Goal: Transaction & Acquisition: Subscribe to service/newsletter

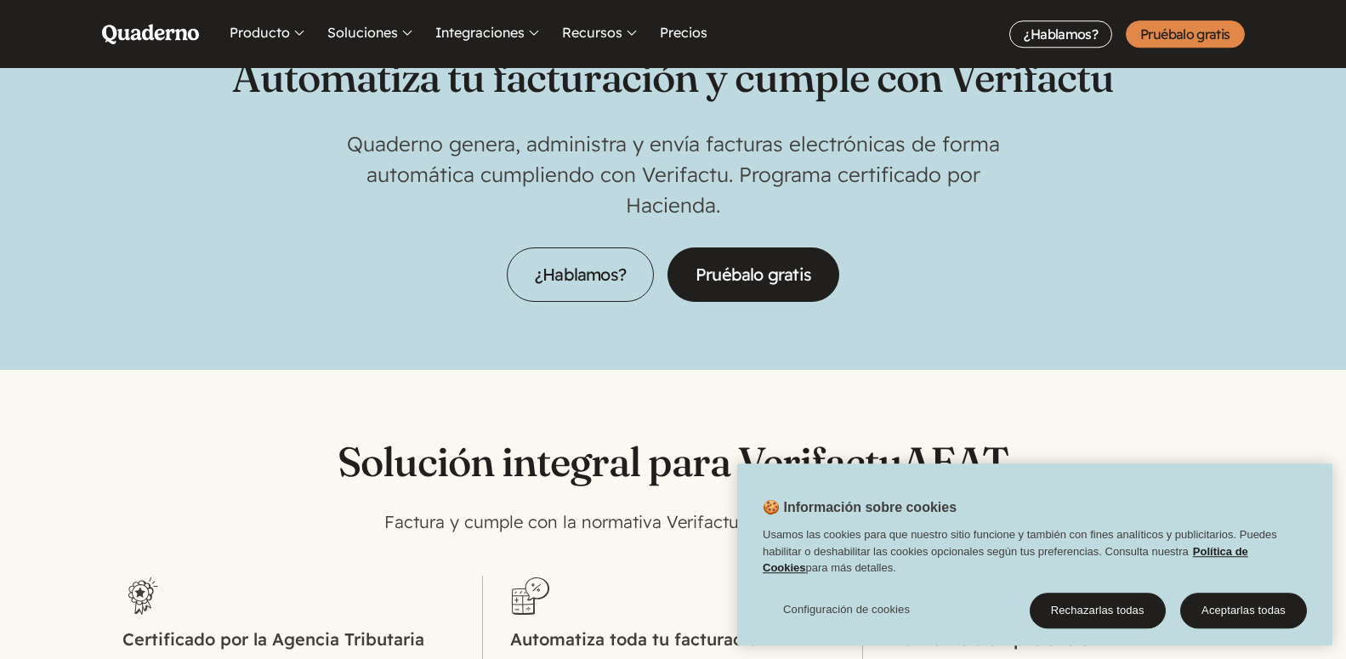
scroll to position [173, 0]
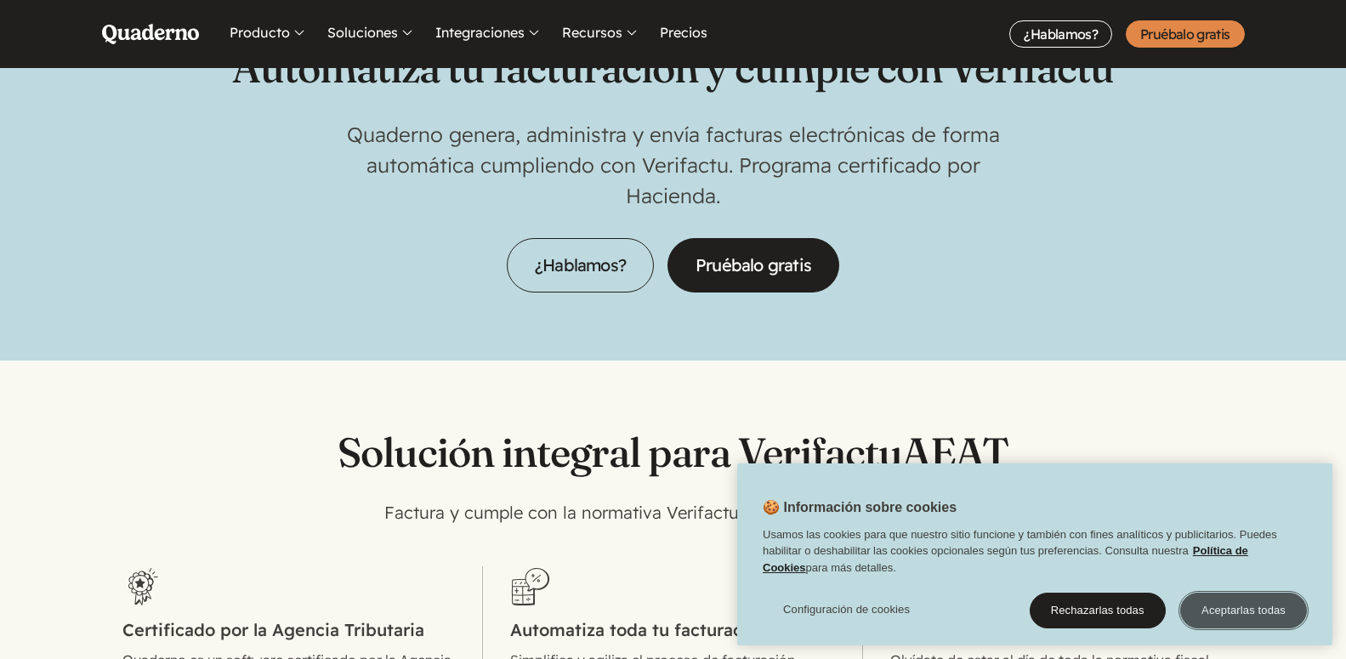
click at [1243, 616] on button "Aceptarlas todas" at bounding box center [1243, 611] width 127 height 36
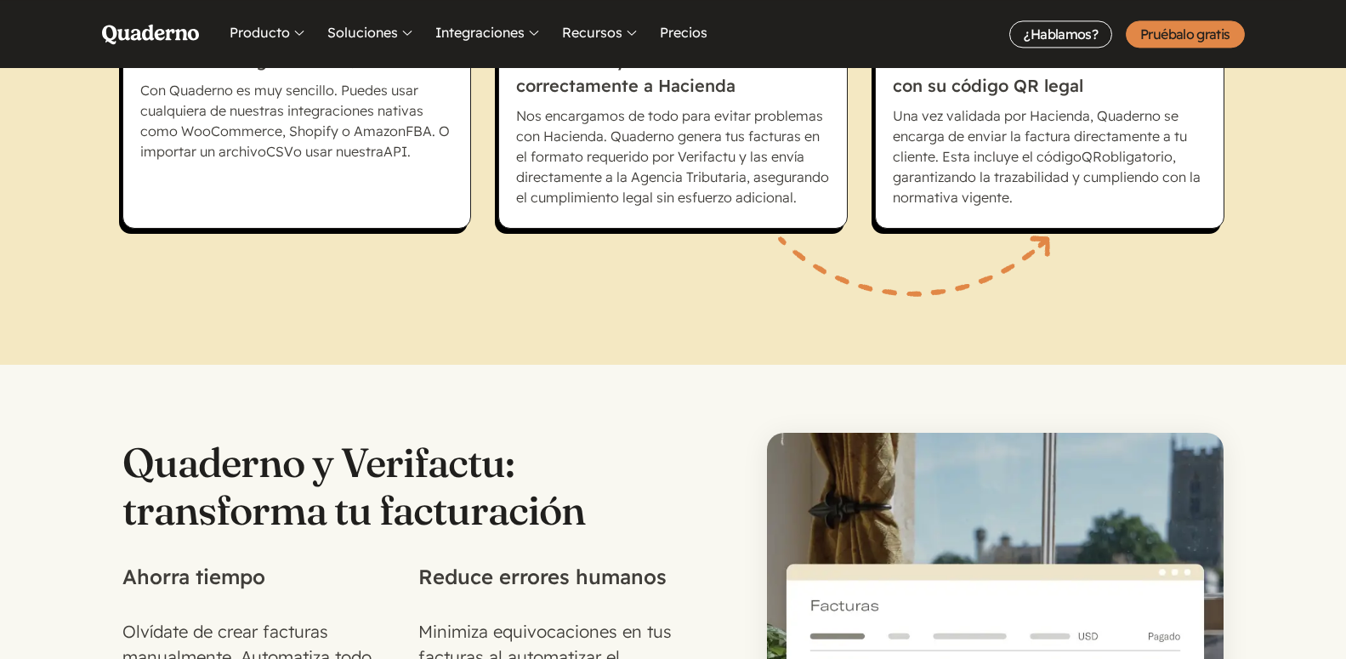
scroll to position [1388, 0]
click at [681, 36] on link "Precios" at bounding box center [683, 34] width 54 height 68
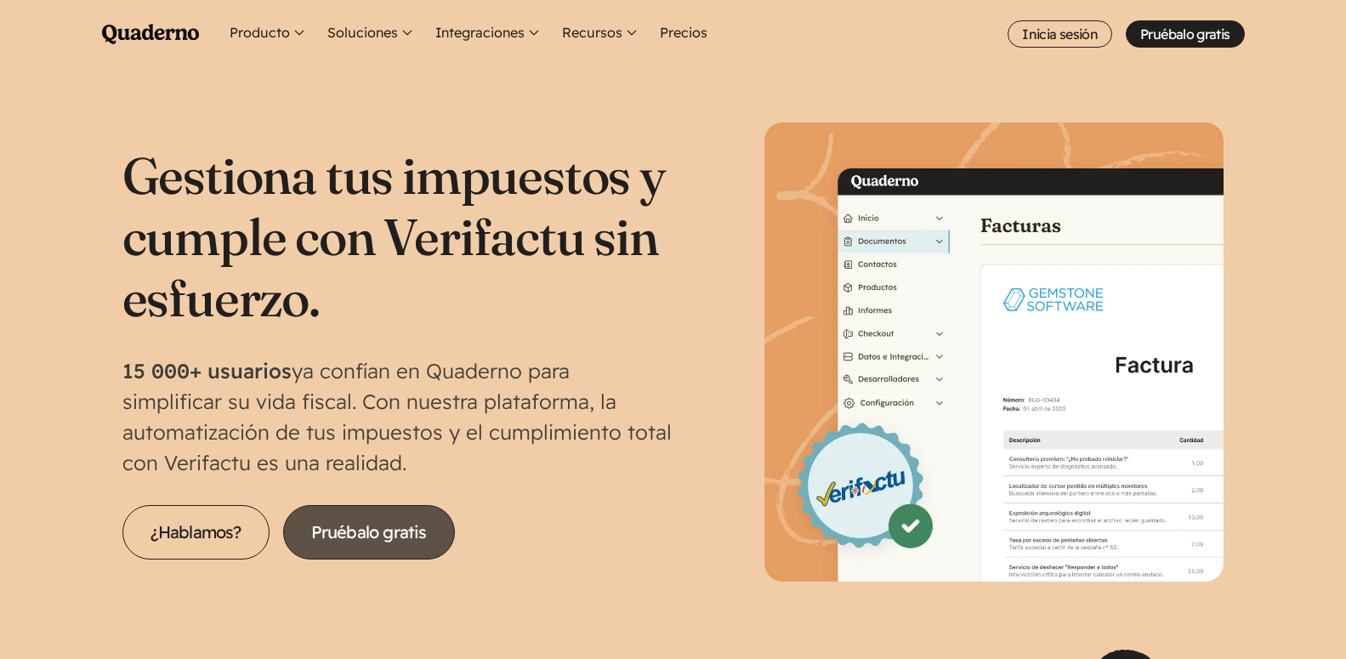
click at [406, 539] on link "Pruébalo gratis" at bounding box center [369, 532] width 172 height 54
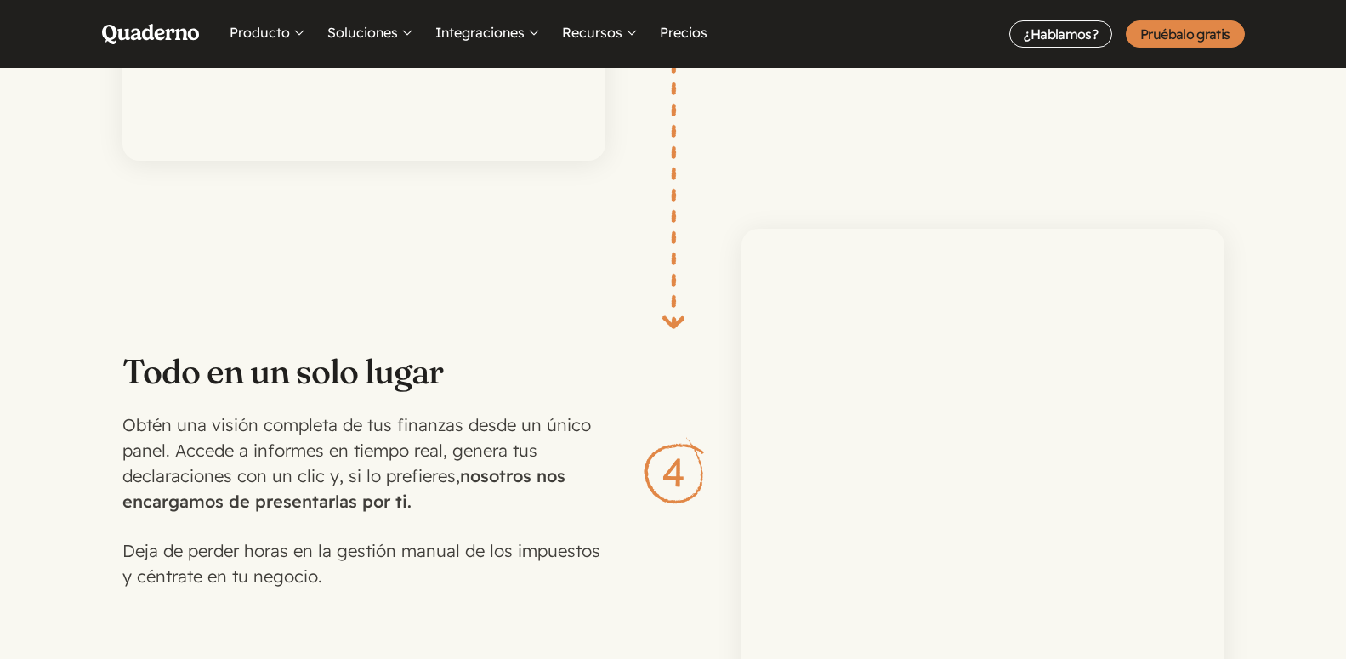
scroll to position [3816, 0]
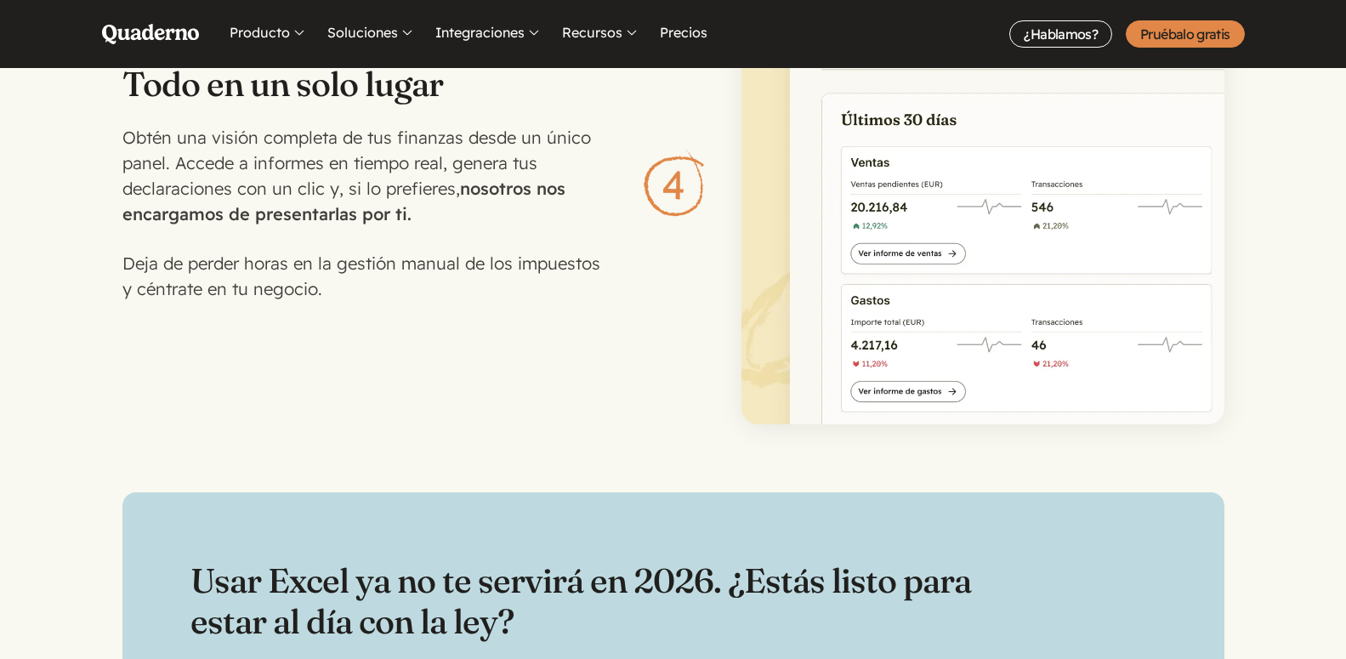
drag, startPoint x: 1208, startPoint y: 332, endPoint x: 1213, endPoint y: 317, distance: 16.1
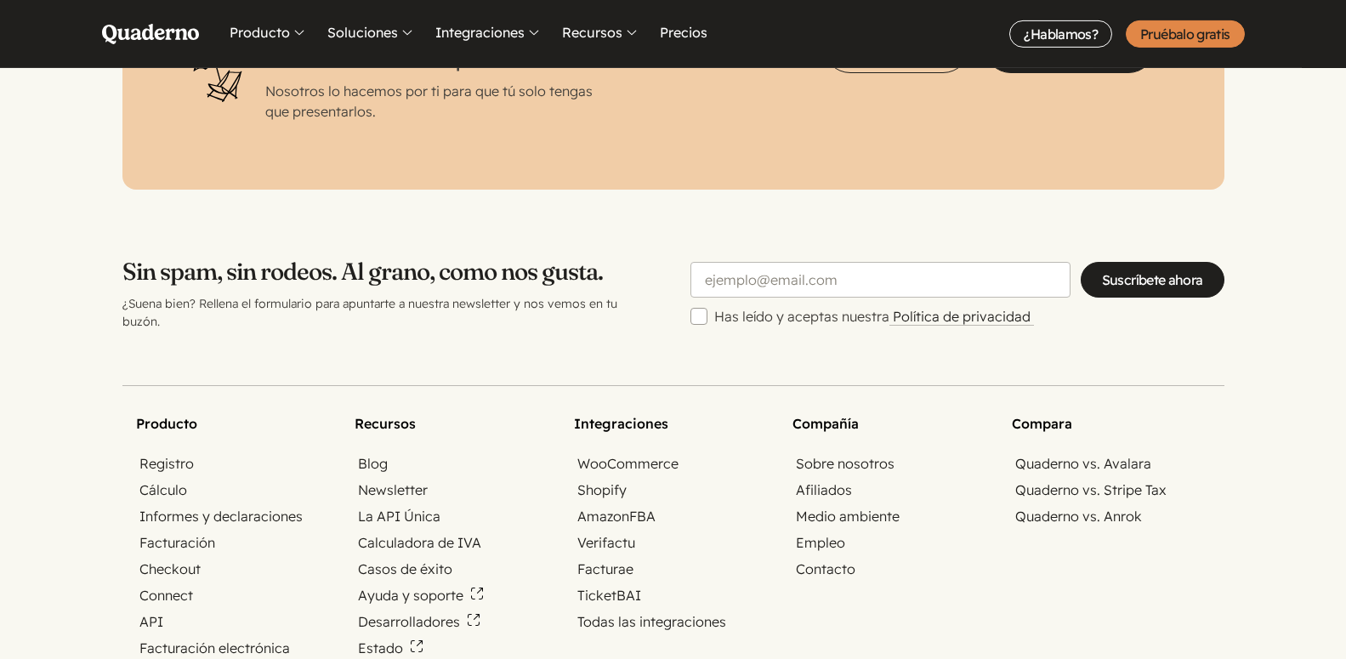
scroll to position [5551, 0]
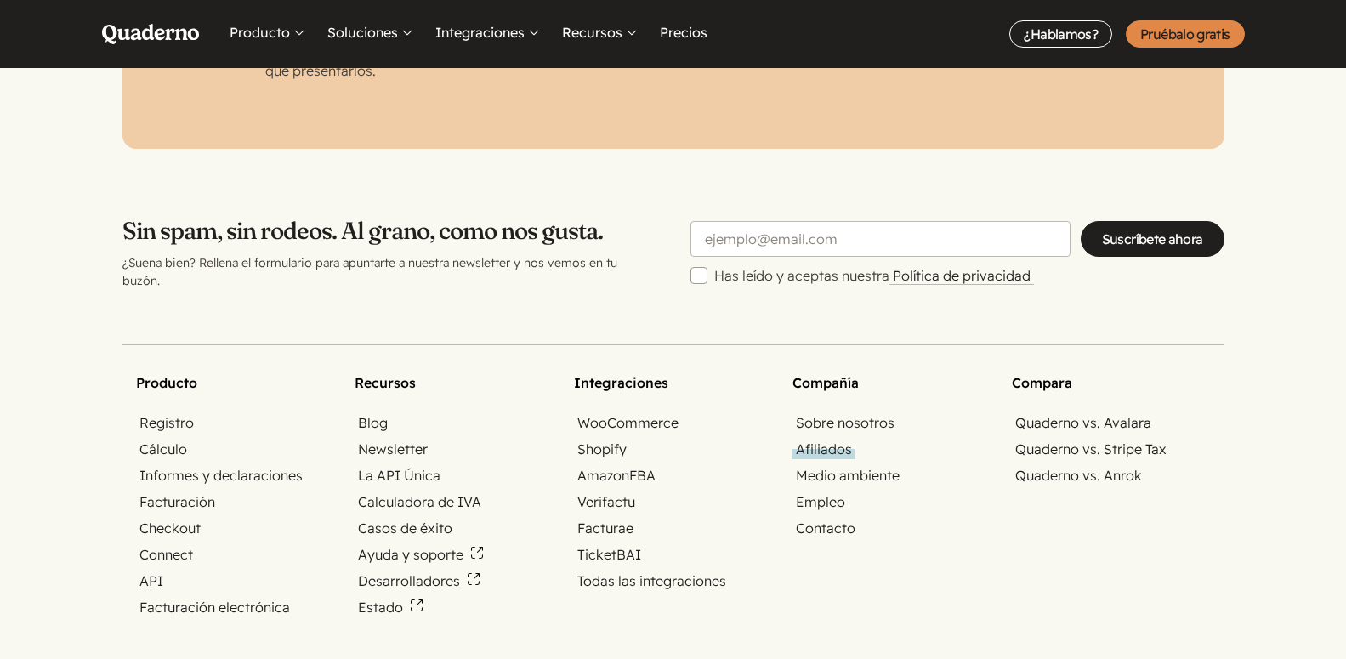
click at [838, 440] on link "Afiliados" at bounding box center [824, 450] width 63 height 20
